Goal: Feedback & Contribution: Submit feedback/report problem

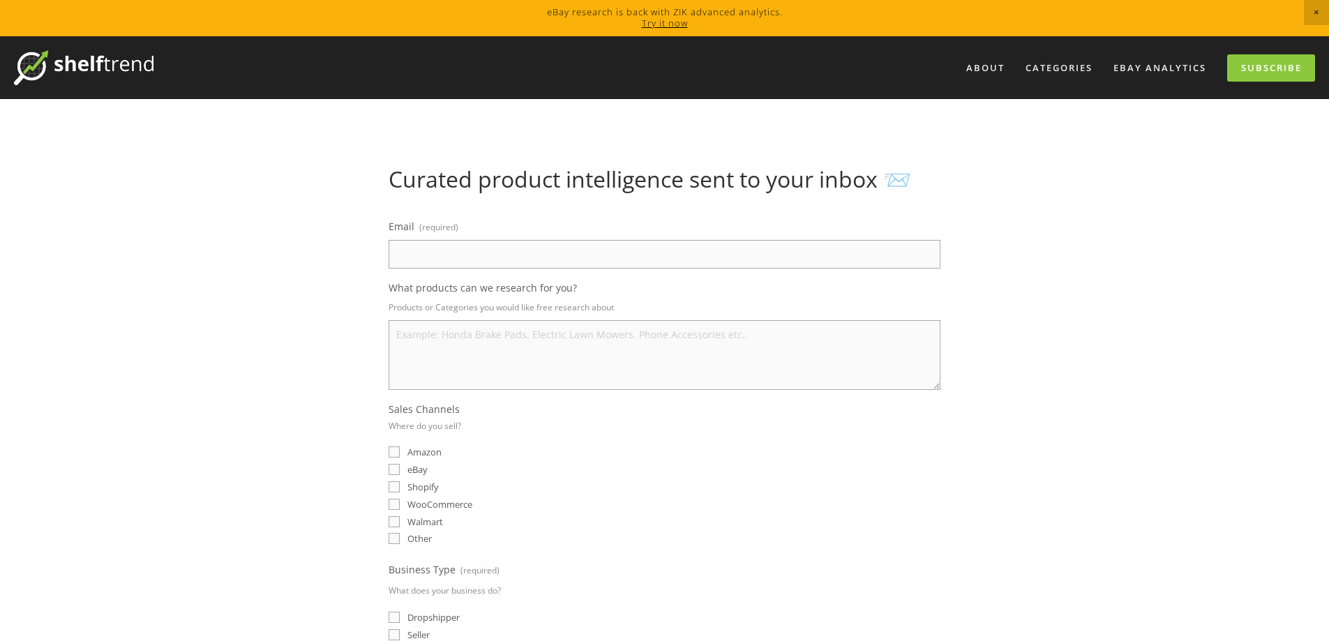
click at [699, 297] on p "Products or Categories you would like free research about" at bounding box center [665, 307] width 552 height 20
click at [598, 306] on p "Products or Categories you would like free research about" at bounding box center [665, 307] width 552 height 20
click at [596, 342] on textarea "What products can we research for you?" at bounding box center [665, 355] width 552 height 70
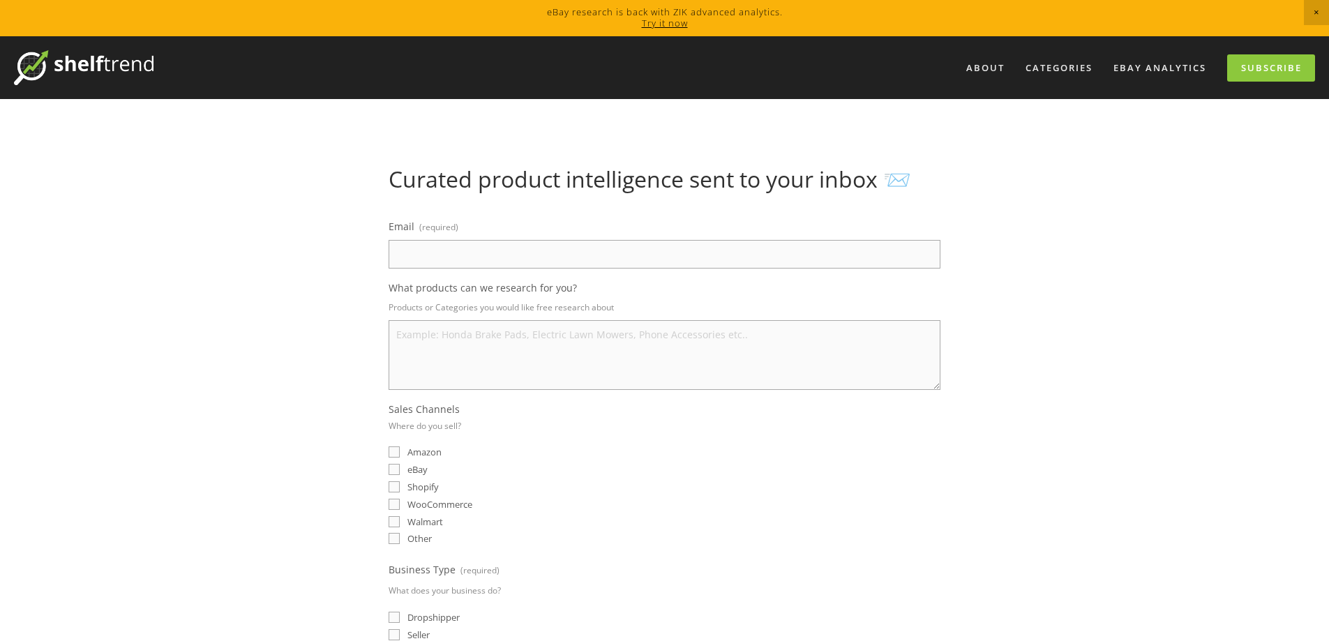
click at [591, 319] on div "What products can we research for you? Products or Categories you would like fr…" at bounding box center [665, 335] width 552 height 109
click at [591, 314] on p "Products or Categories you would like free research about" at bounding box center [665, 307] width 552 height 20
click at [585, 310] on p "Products or Categories you would like free research about" at bounding box center [665, 307] width 552 height 20
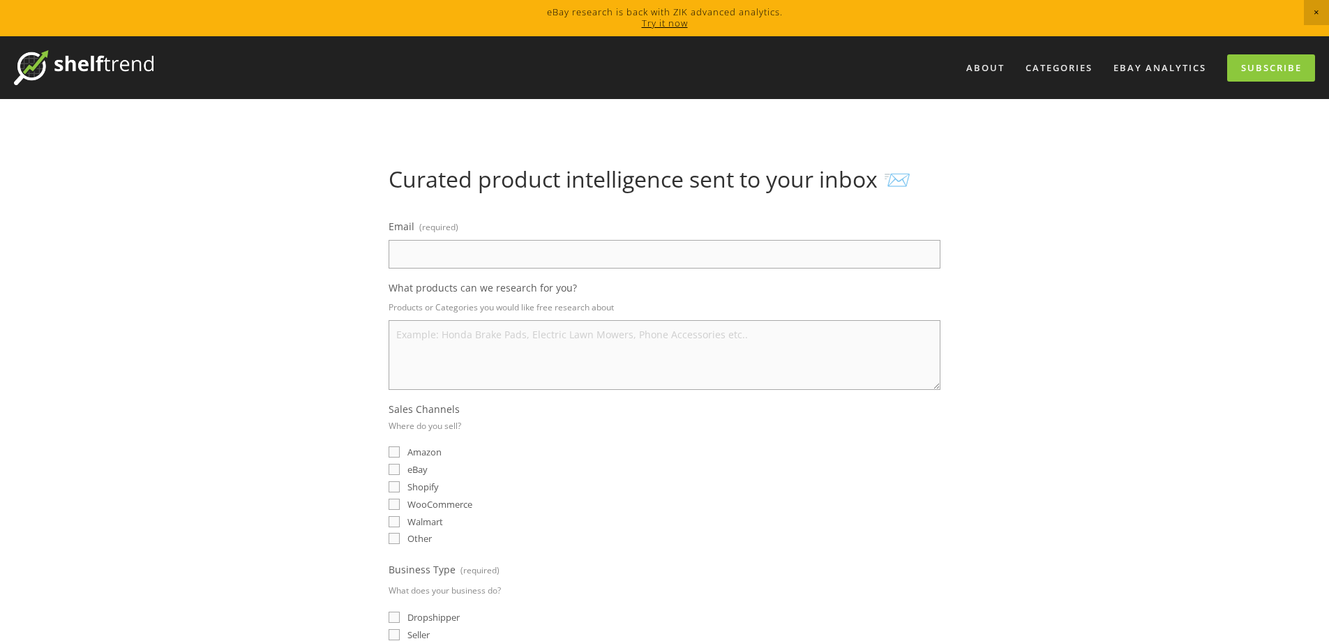
click at [576, 314] on div at bounding box center [576, 314] width 0 height 0
click at [618, 333] on textarea "What products can we research for you?" at bounding box center [665, 355] width 552 height 70
click at [573, 333] on textarea "What products can we research for you?" at bounding box center [665, 355] width 552 height 70
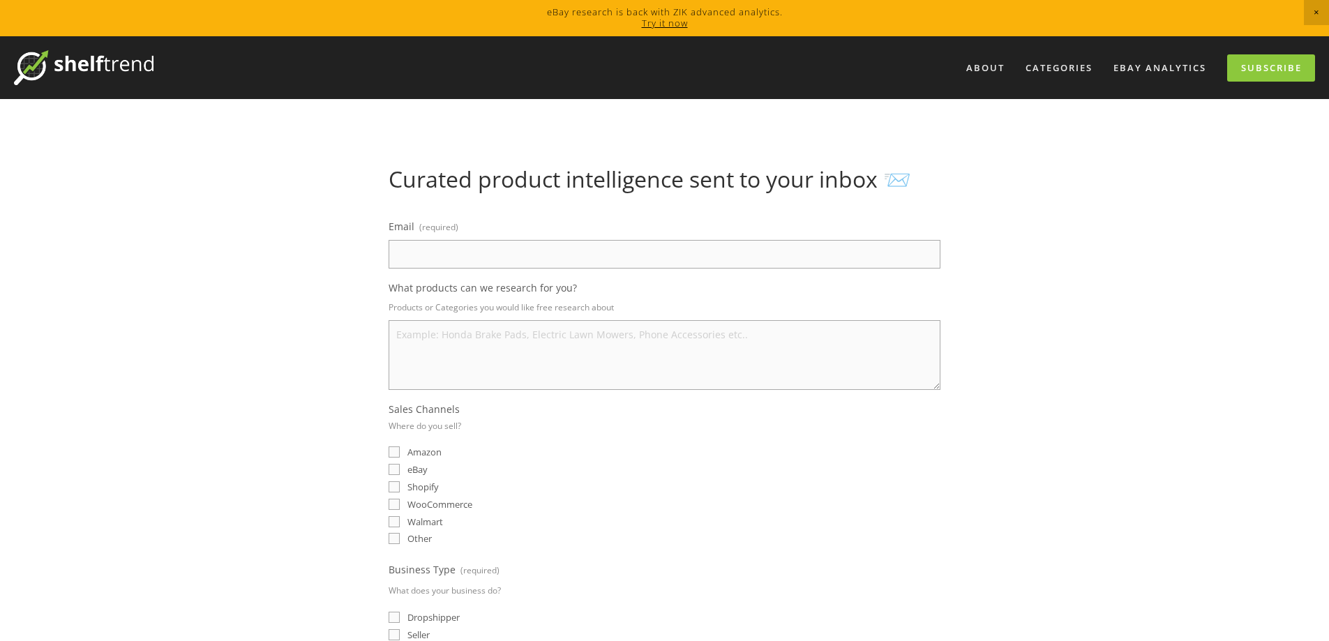
click at [573, 333] on textarea "What products can we research for you?" at bounding box center [665, 355] width 552 height 70
click at [563, 266] on input "Email (required)" at bounding box center [665, 254] width 552 height 29
click at [666, 332] on textarea "What products can we research for you?" at bounding box center [665, 355] width 552 height 70
